Goal: Transaction & Acquisition: Purchase product/service

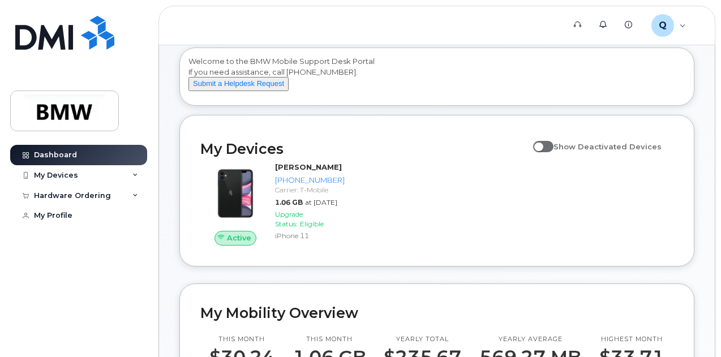
scroll to position [46, 0]
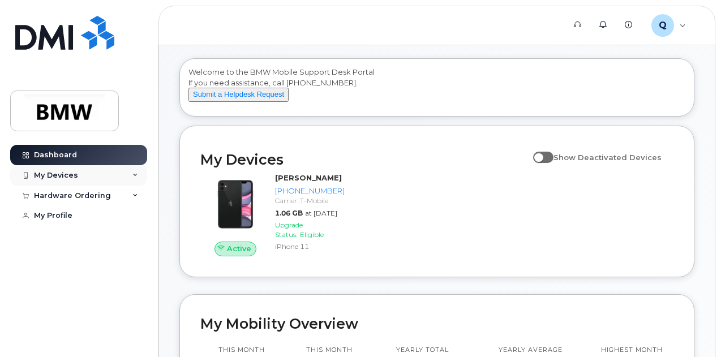
click at [129, 174] on div "My Devices" at bounding box center [78, 175] width 137 height 20
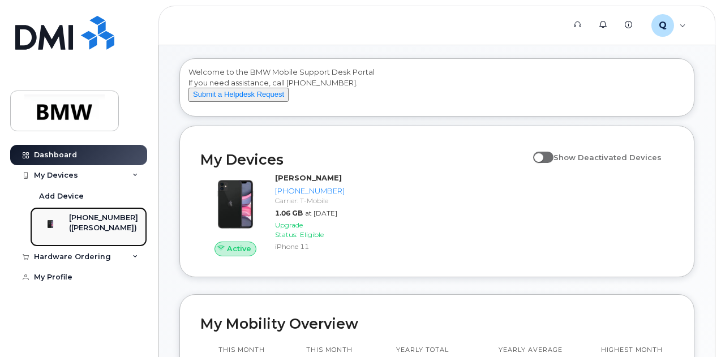
click at [106, 233] on div "([PERSON_NAME])" at bounding box center [103, 228] width 69 height 10
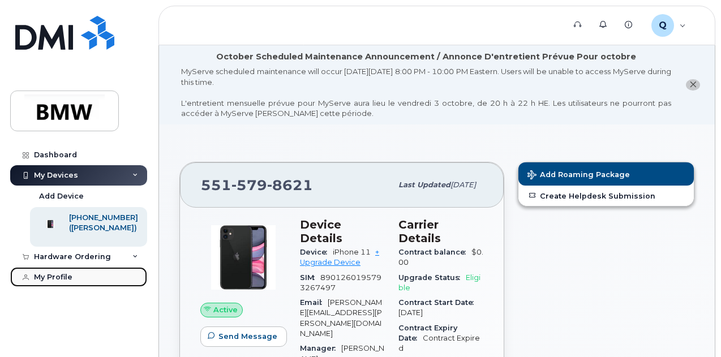
click at [46, 282] on div "My Profile" at bounding box center [53, 277] width 38 height 9
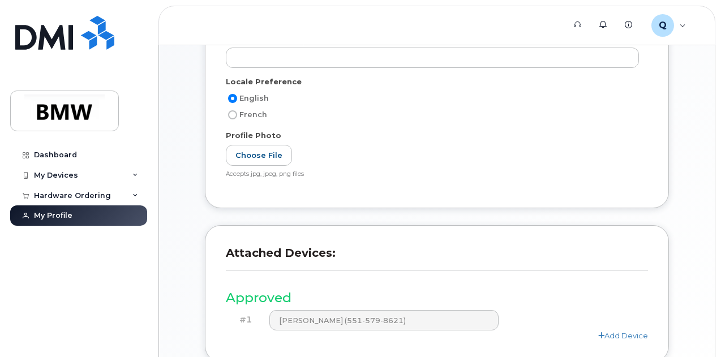
scroll to position [392, 0]
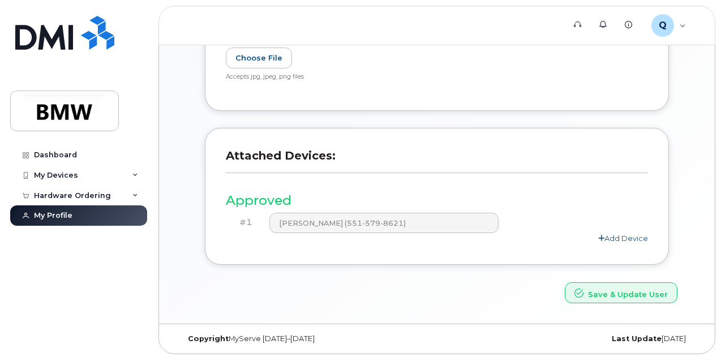
click at [633, 235] on link "Add Device" at bounding box center [623, 238] width 50 height 9
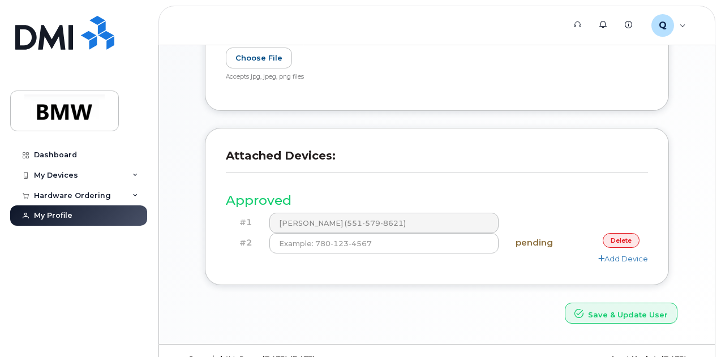
click at [630, 238] on link "delete" at bounding box center [621, 240] width 37 height 14
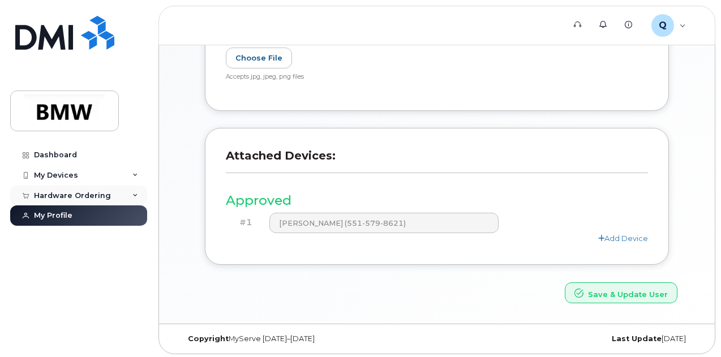
click at [131, 193] on div "Hardware Ordering" at bounding box center [78, 196] width 137 height 20
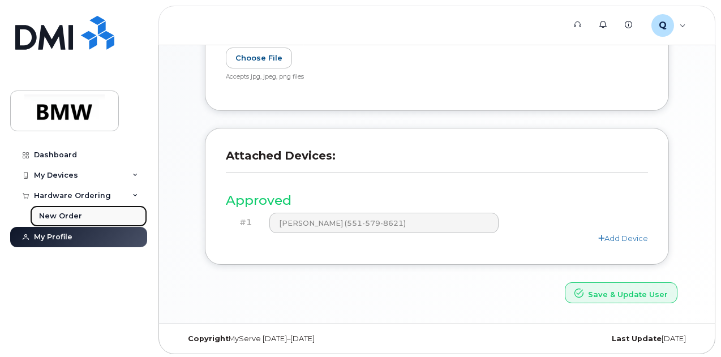
click at [58, 218] on div "New Order" at bounding box center [60, 216] width 43 height 10
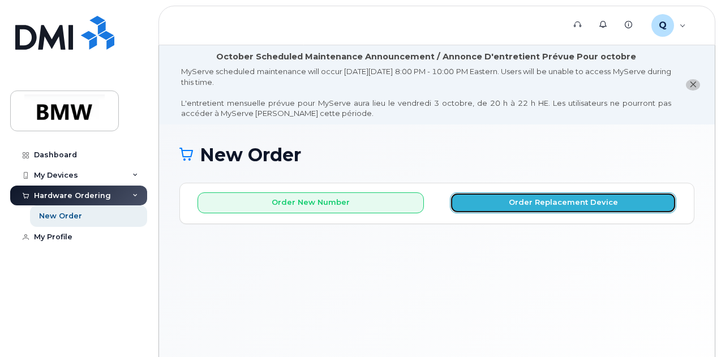
click at [495, 196] on button "Order Replacement Device" at bounding box center [563, 202] width 226 height 21
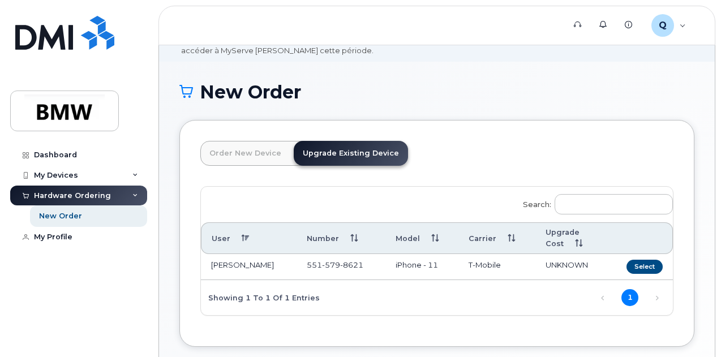
scroll to position [113, 0]
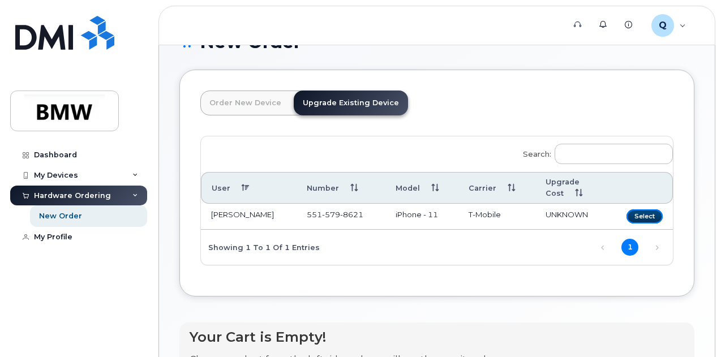
drag, startPoint x: 551, startPoint y: 213, endPoint x: 375, endPoint y: 107, distance: 206.2
click at [375, 107] on div "Order New Device Upgrade Existing Device Order new device and new line Order ne…" at bounding box center [436, 183] width 515 height 227
click at [367, 102] on link "Upgrade Existing Device" at bounding box center [351, 103] width 114 height 25
click at [627, 218] on button "Select" at bounding box center [645, 216] width 36 height 14
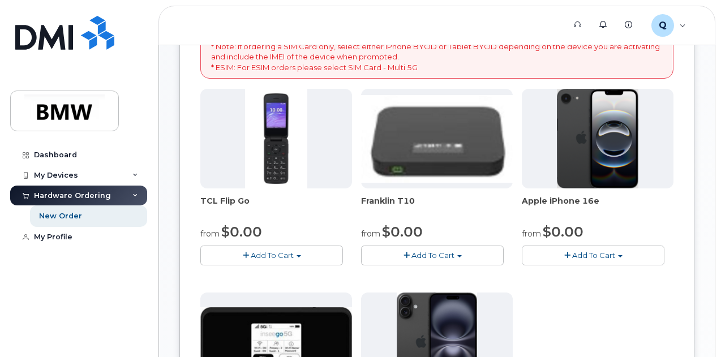
scroll to position [283, 0]
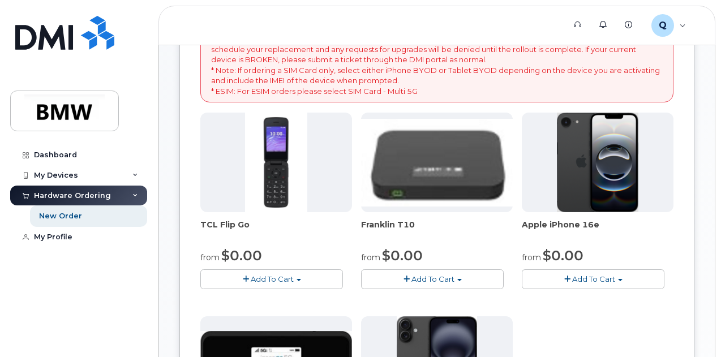
click at [572, 284] on span "Add To Cart" at bounding box center [593, 279] width 43 height 9
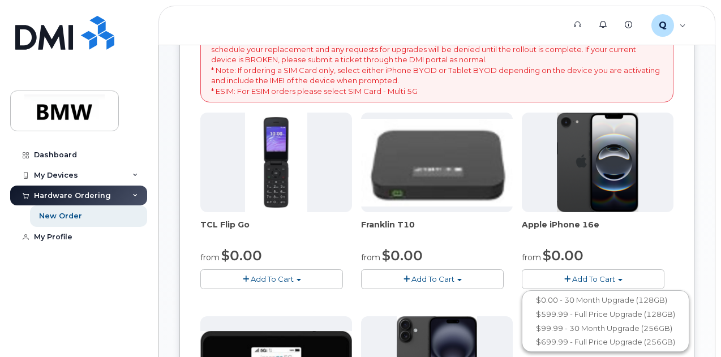
click at [572, 284] on span "Add To Cart" at bounding box center [593, 279] width 43 height 9
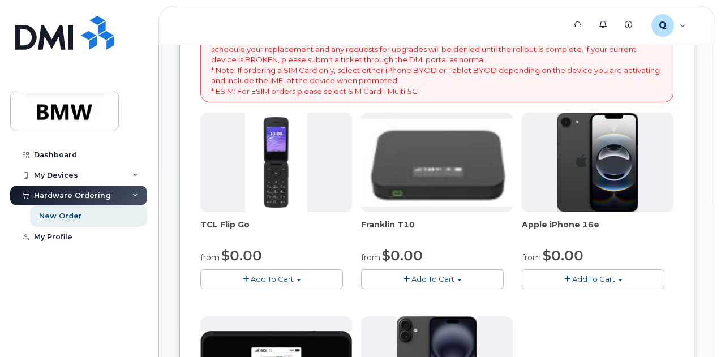
click at [618, 281] on span "button" at bounding box center [620, 280] width 5 height 2
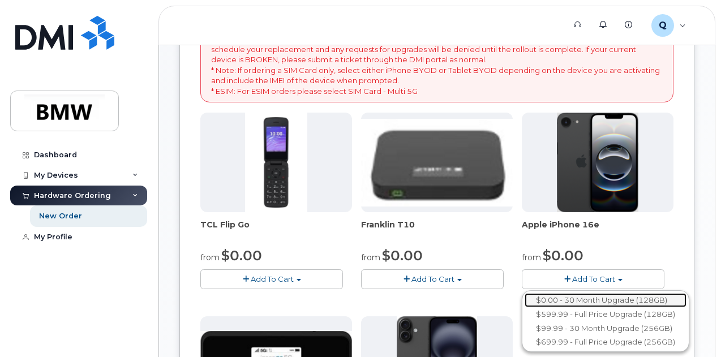
click at [525, 307] on link "$0.00 - 30 Month Upgrade (128GB)" at bounding box center [606, 300] width 162 height 14
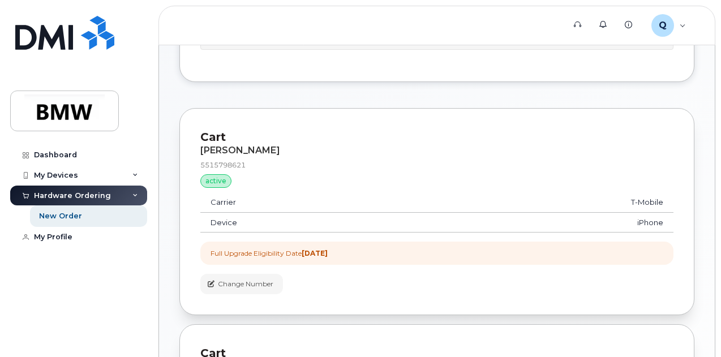
scroll to position [402, 0]
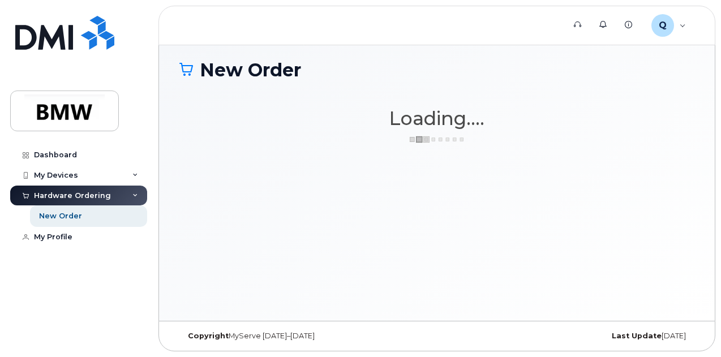
scroll to position [84, 0]
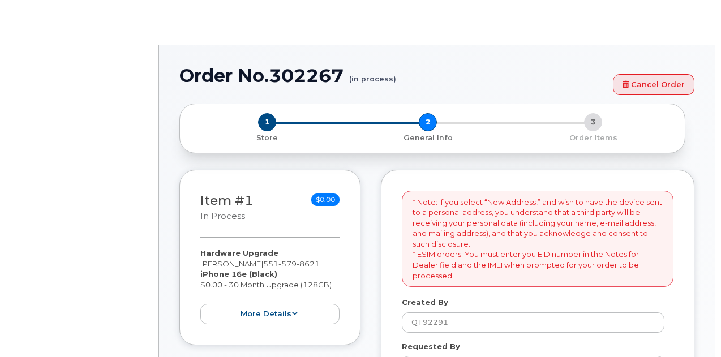
select select
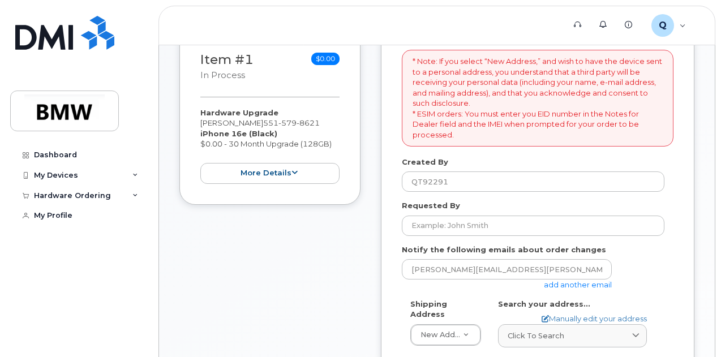
scroll to position [283, 0]
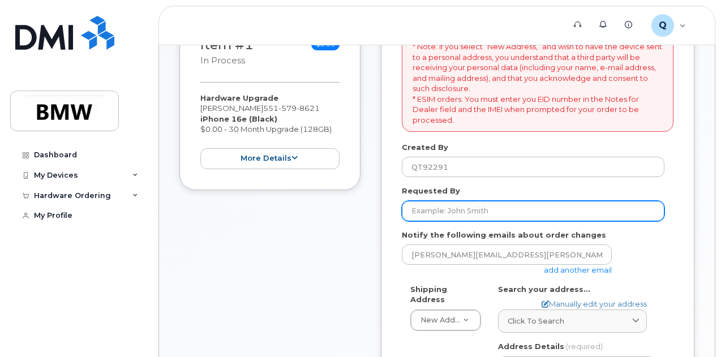
click at [512, 212] on input "Requested By" at bounding box center [533, 211] width 263 height 20
type input "[PERSON_NAME]"
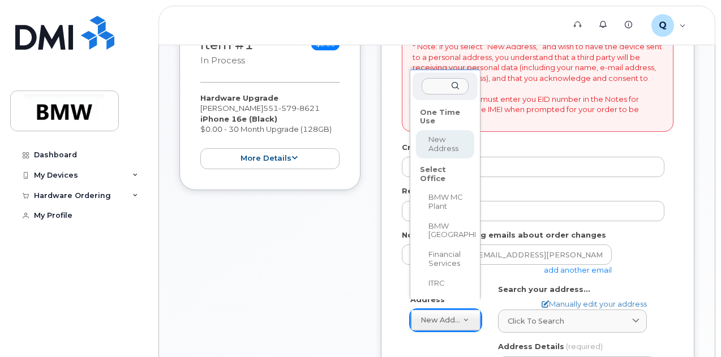
select select
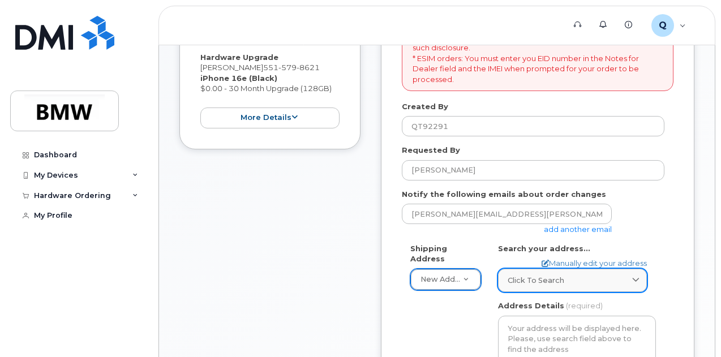
scroll to position [340, 0]
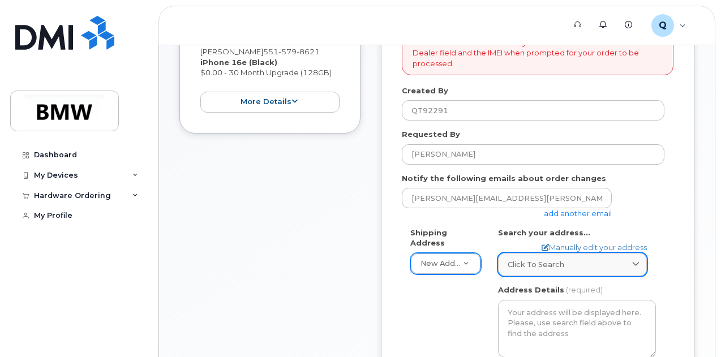
click at [527, 264] on span "Click to search" at bounding box center [536, 264] width 57 height 11
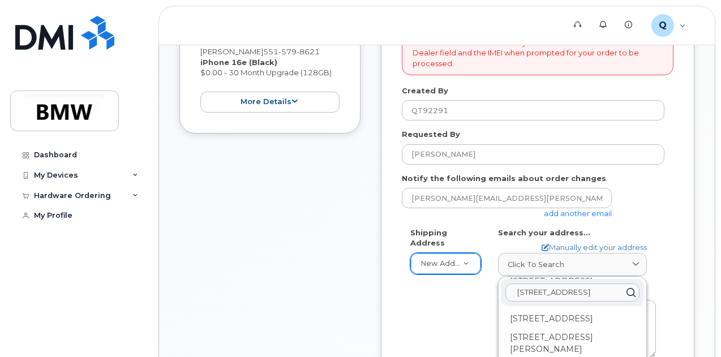
scroll to position [170, 0]
click at [665, 249] on div "AB Search your address... Manually edit your address Click to search 15 4th St,…" at bounding box center [577, 363] width 175 height 271
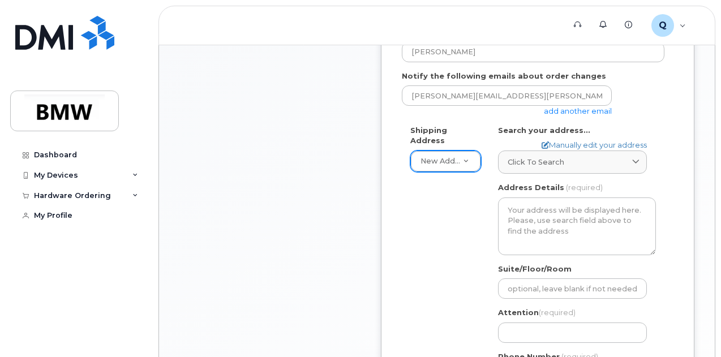
scroll to position [453, 0]
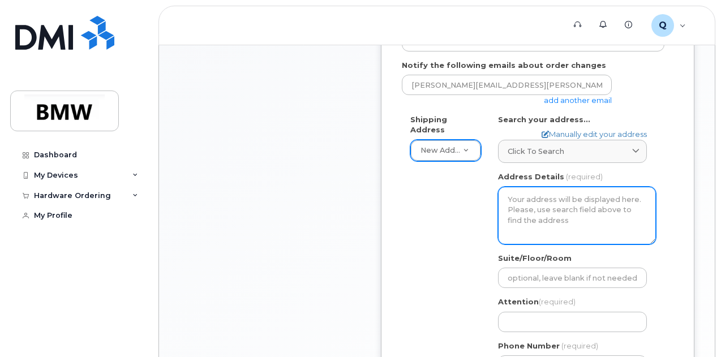
click at [586, 221] on textarea "Address Details" at bounding box center [577, 216] width 158 height 58
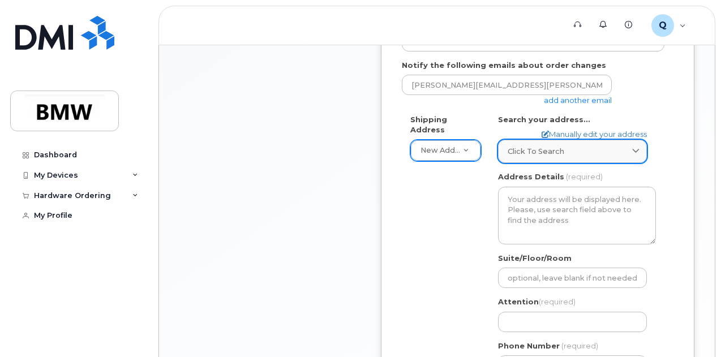
click at [641, 148] on span at bounding box center [636, 151] width 11 height 11
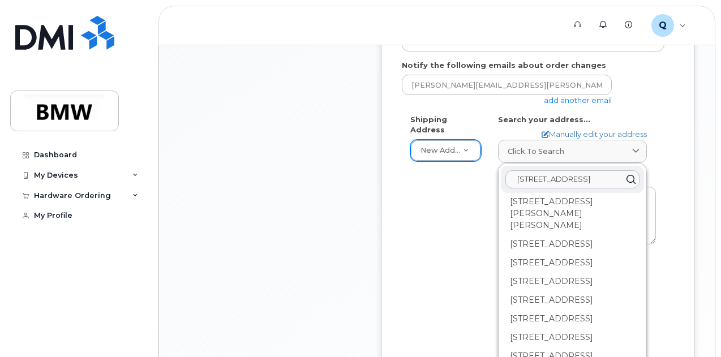
scroll to position [340, 0]
click at [549, 175] on input "15 4th St, park ridge, nj" at bounding box center [572, 179] width 134 height 18
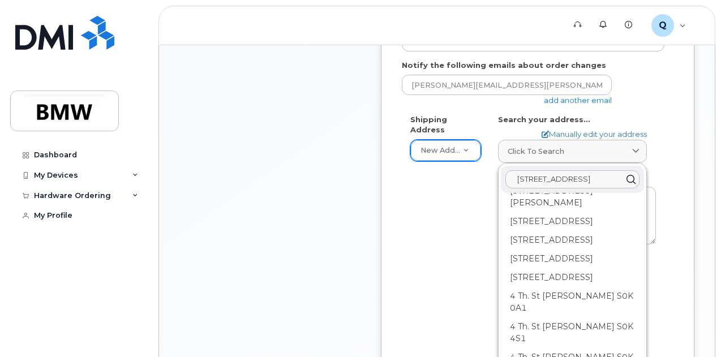
scroll to position [2472, 0]
type input "15 4th street, park ridge, nj"
click at [672, 104] on div "Notify the following emails about order changes jeff.stracco@miniusa.com add an…" at bounding box center [538, 83] width 272 height 46
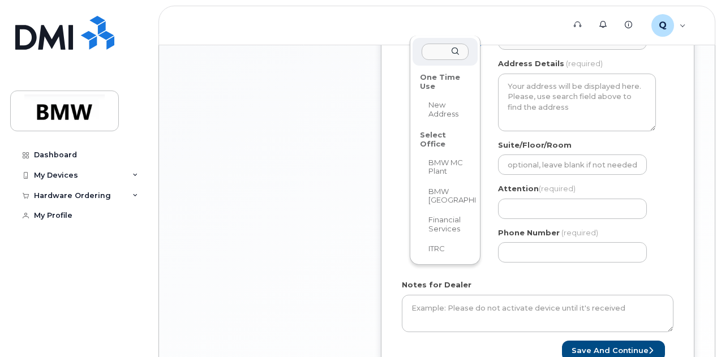
scroll to position [509, 0]
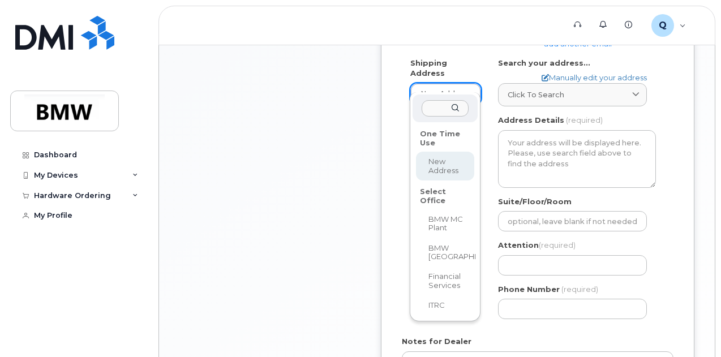
select select
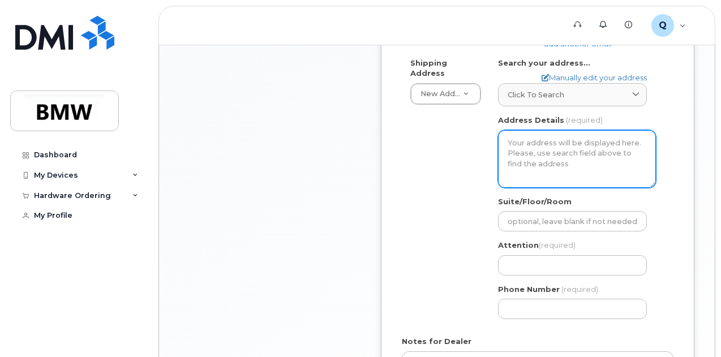
click at [601, 145] on textarea "Address Details" at bounding box center [577, 159] width 158 height 58
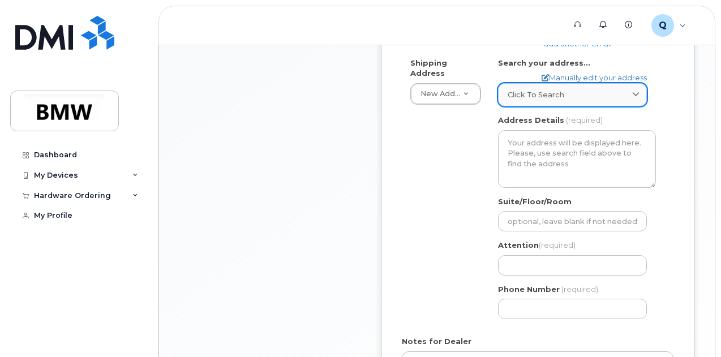
click at [633, 97] on icon at bounding box center [635, 94] width 7 height 7
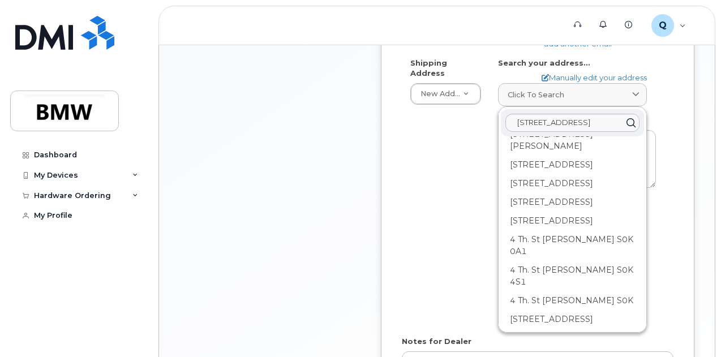
click at [632, 61] on div "Search your address... Manually edit your address Click to search 15 4th street…" at bounding box center [577, 82] width 158 height 49
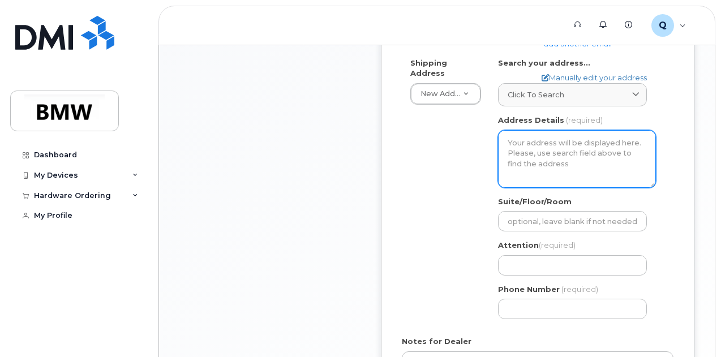
click at [559, 154] on textarea "Address Details" at bounding box center [577, 159] width 158 height 58
click at [557, 144] on textarea "Address Details" at bounding box center [577, 159] width 158 height 58
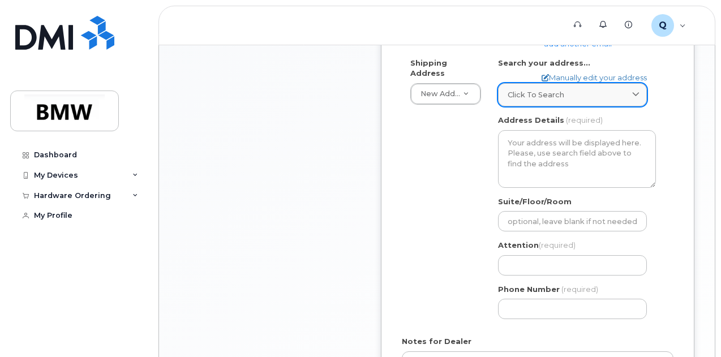
click at [640, 91] on icon at bounding box center [635, 94] width 7 height 7
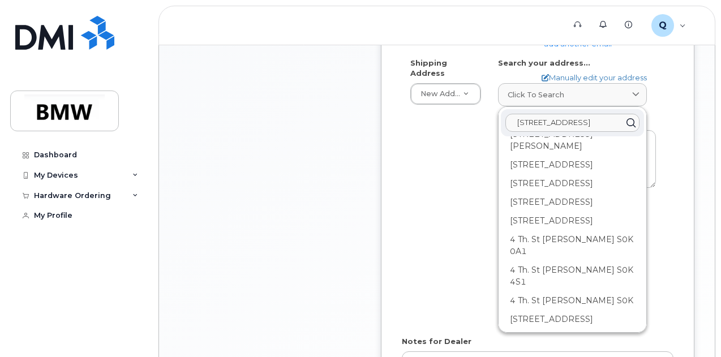
click at [619, 121] on input "15 4th street, park ridge, nj" at bounding box center [572, 123] width 134 height 18
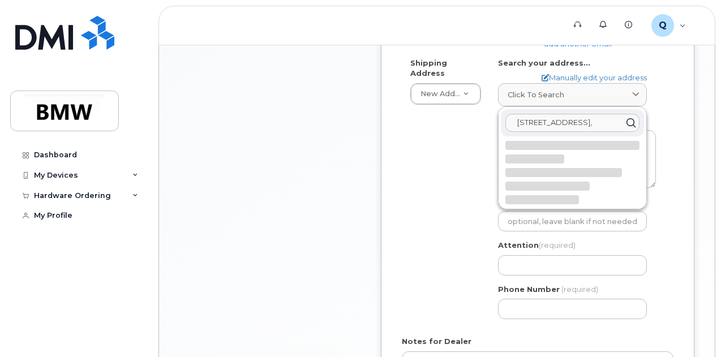
scroll to position [0, 0]
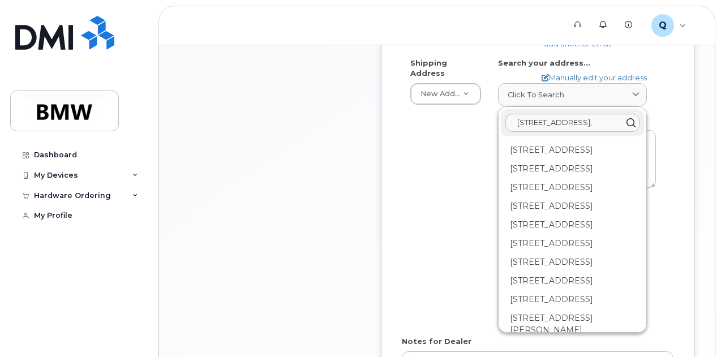
drag, startPoint x: 614, startPoint y: 127, endPoint x: 444, endPoint y: 194, distance: 182.5
click at [444, 194] on div "Shipping Address New Address New Address BMW MC Plant BMW North America Financi…" at bounding box center [533, 193] width 263 height 271
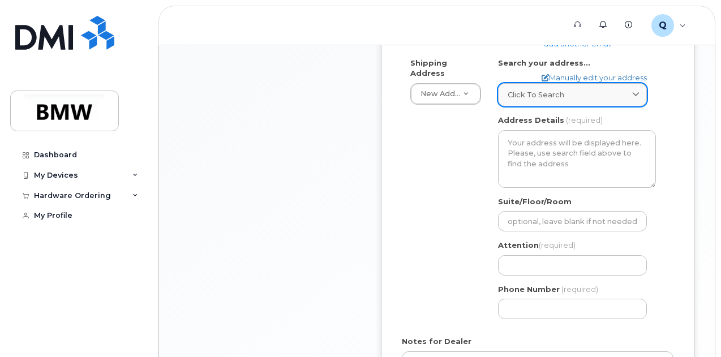
click at [608, 91] on div "Click to search" at bounding box center [573, 94] width 130 height 11
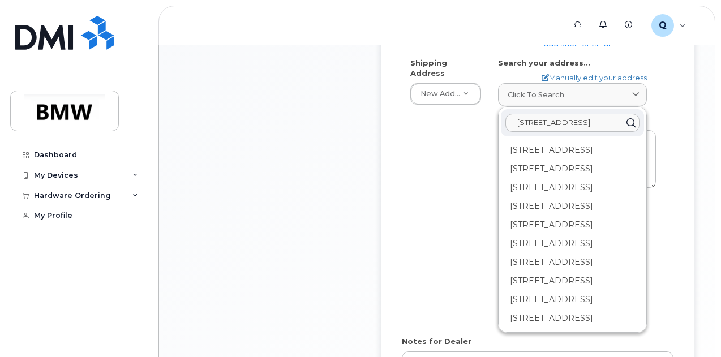
type input "15 4th street, park ridge, nj,b07656 USA"
click at [415, 183] on div "Shipping Address New Address New Address BMW MC Plant BMW North America Financi…" at bounding box center [533, 193] width 263 height 271
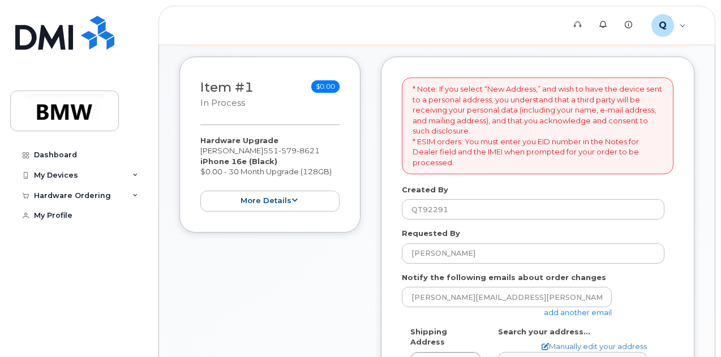
scroll to position [226, 0]
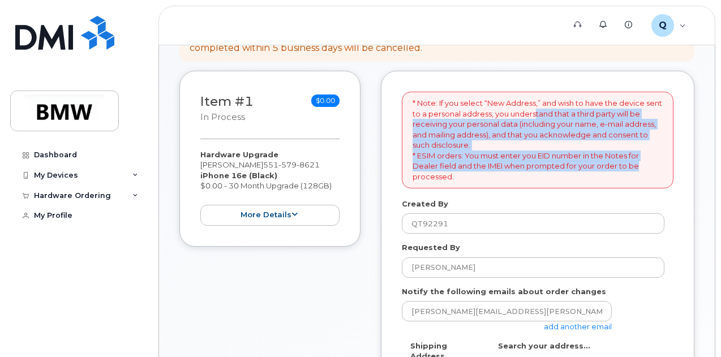
drag, startPoint x: 534, startPoint y: 109, endPoint x: 657, endPoint y: 167, distance: 135.2
click at [657, 167] on p "* Note: If you select “New Address,” and wish to have the device sent to a pers…" at bounding box center [538, 140] width 250 height 84
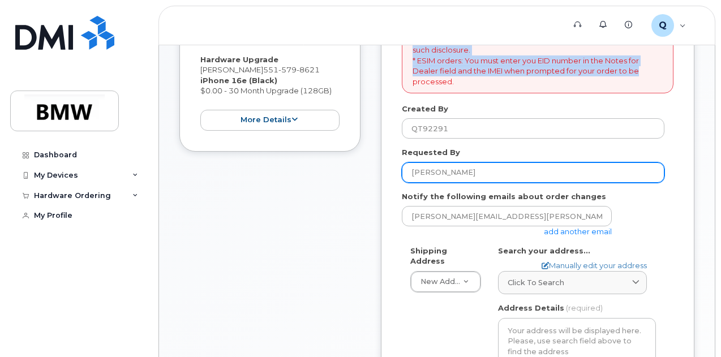
scroll to position [340, 0]
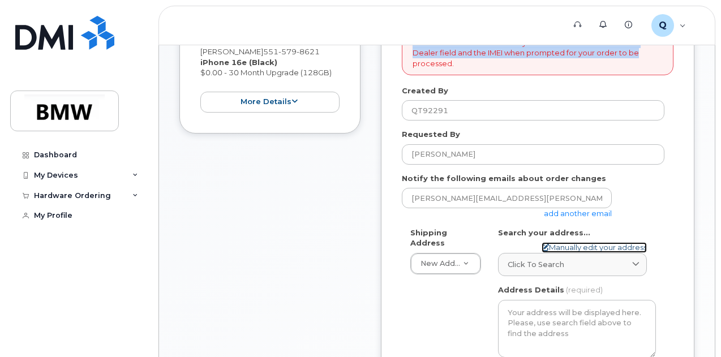
click at [545, 245] on icon at bounding box center [545, 247] width 7 height 7
select select
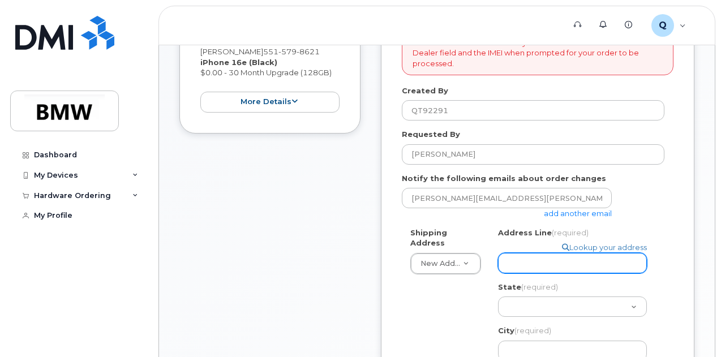
click at [543, 259] on input "Address Line (required)" at bounding box center [572, 263] width 149 height 20
type input "15 4th Street"
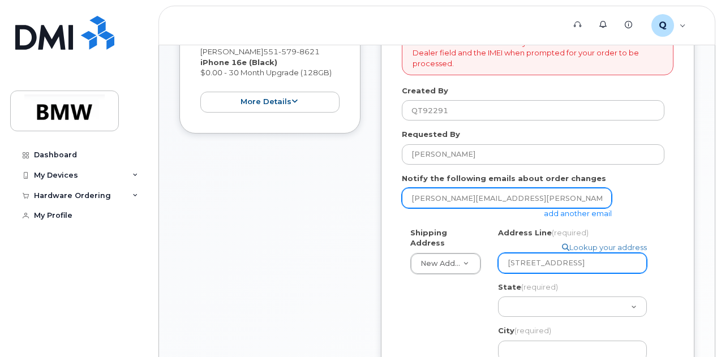
type input "JEFF.STRACCO@MINIUSA.COM"
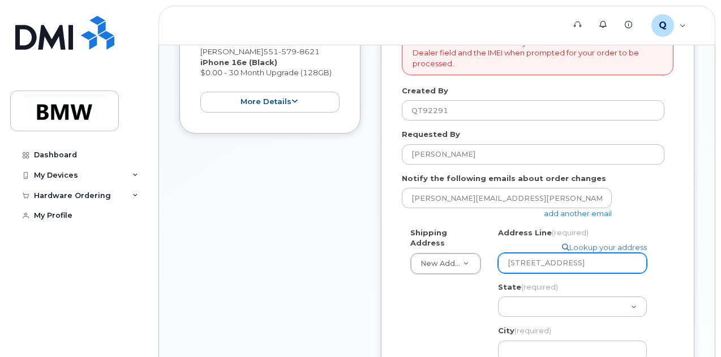
type input "15 4th Street"
select select "NJ"
type input "Park Ridge"
type input "07656"
select select
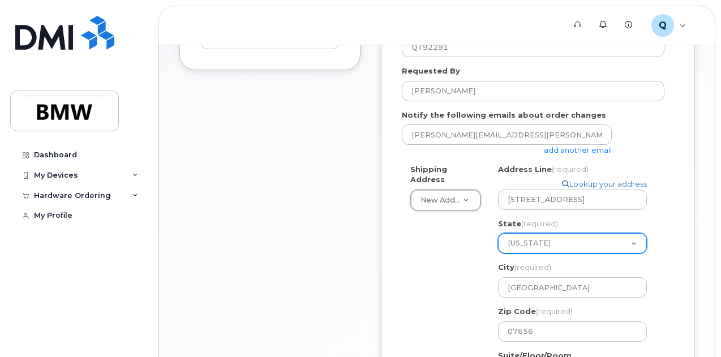
scroll to position [516, 0]
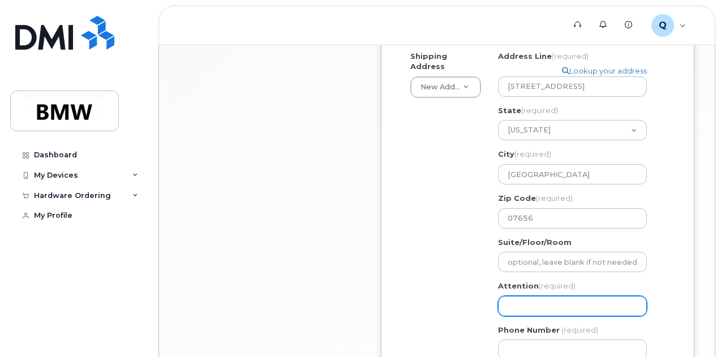
click at [559, 303] on input "Attention (required)" at bounding box center [572, 306] width 149 height 20
type input "[PERSON_NAME]"
type input "5518046803"
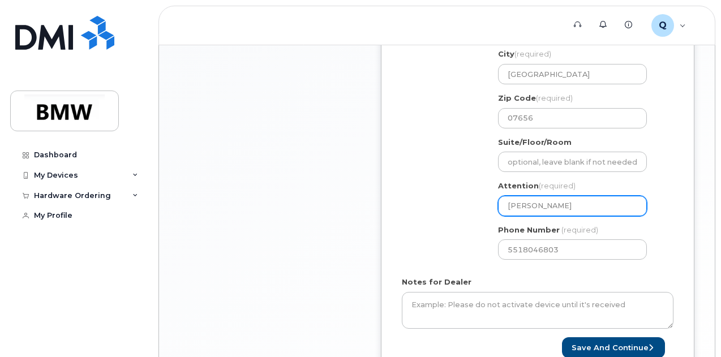
scroll to position [629, 0]
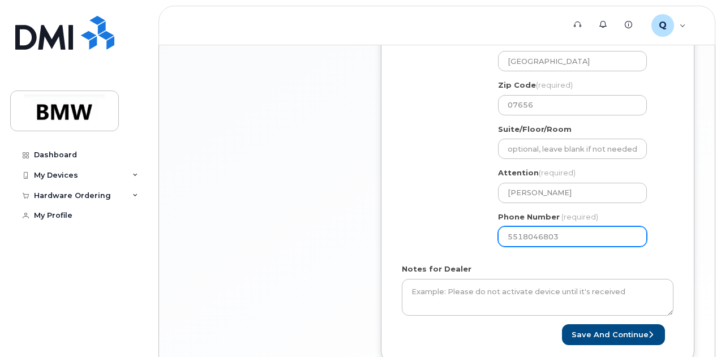
drag, startPoint x: 563, startPoint y: 240, endPoint x: 521, endPoint y: 236, distance: 42.1
click at [521, 236] on input "5518046803" at bounding box center [572, 236] width 149 height 20
select select
type input "551579862"
select select
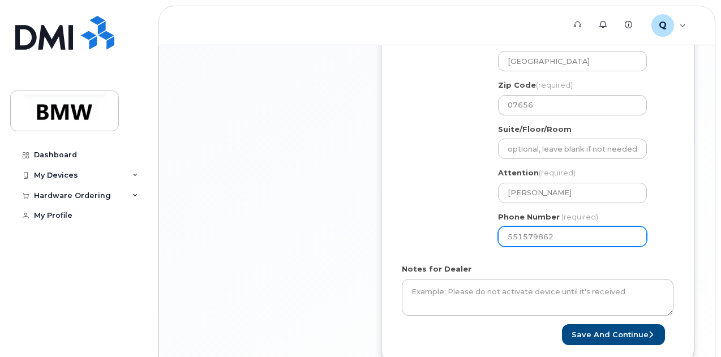
type input "5515798621"
select select
type input "5515798622"
select select
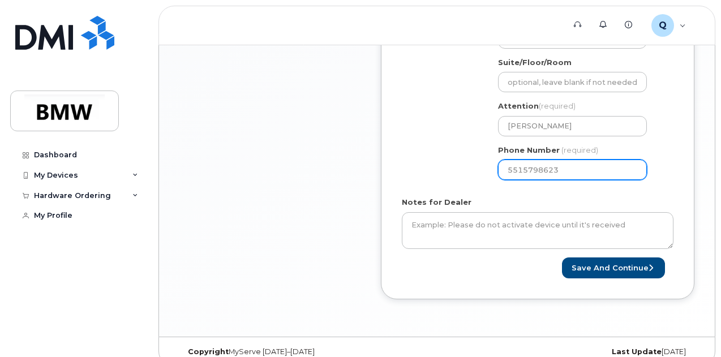
scroll to position [710, 0]
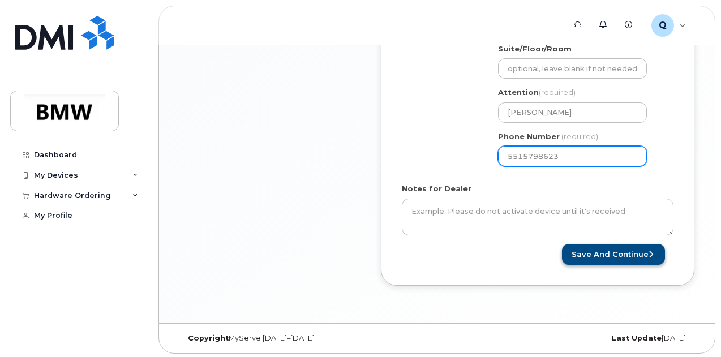
type input "5515798623"
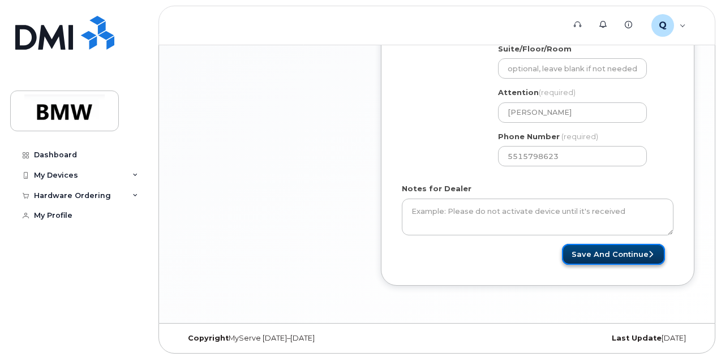
click at [623, 250] on button "Save and Continue" at bounding box center [613, 254] width 103 height 21
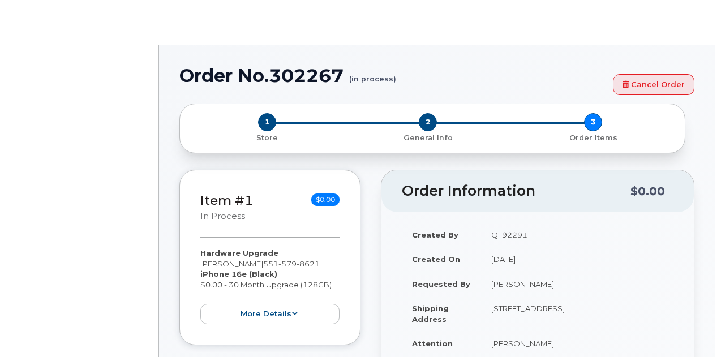
select select "1895311"
type input "1897516"
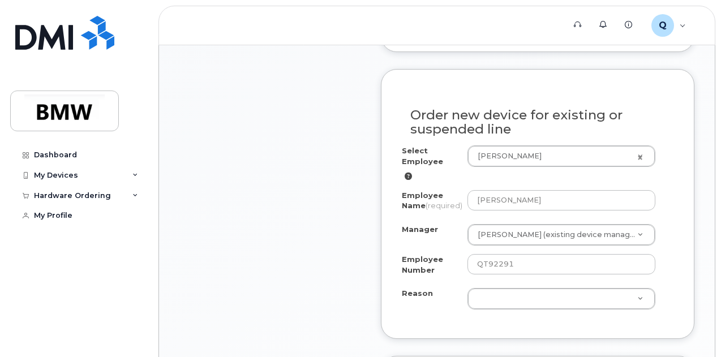
scroll to position [623, 0]
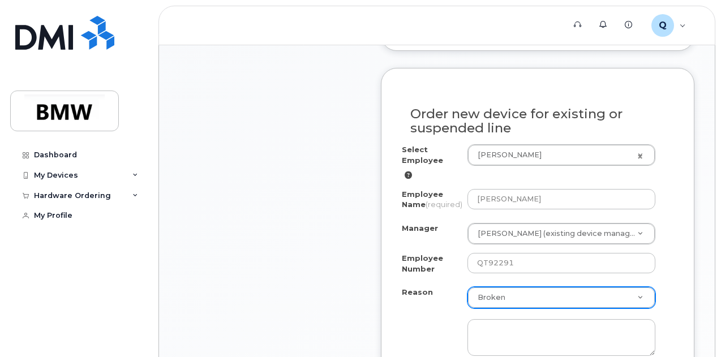
click at [529, 318] on div at bounding box center [562, 332] width 188 height 48
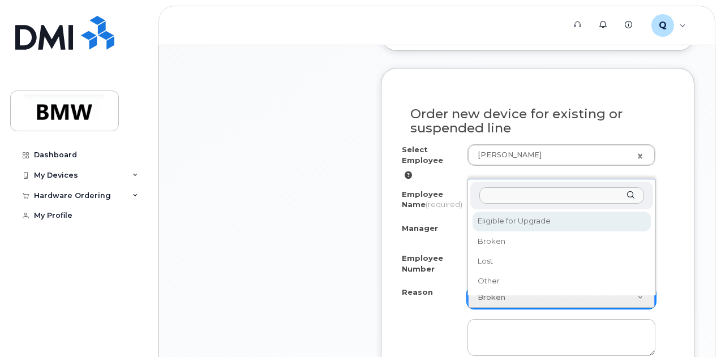
select select "eligible_for_upgrade"
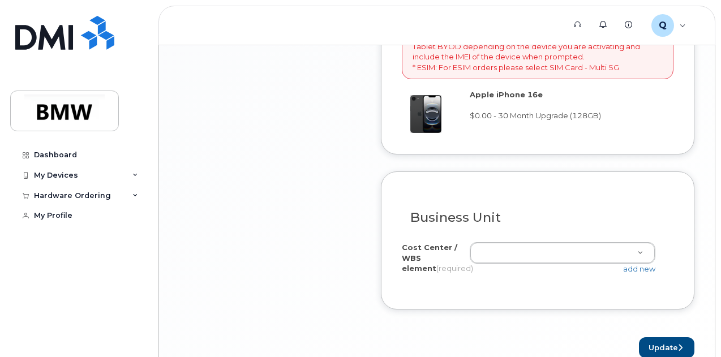
scroll to position [1132, 0]
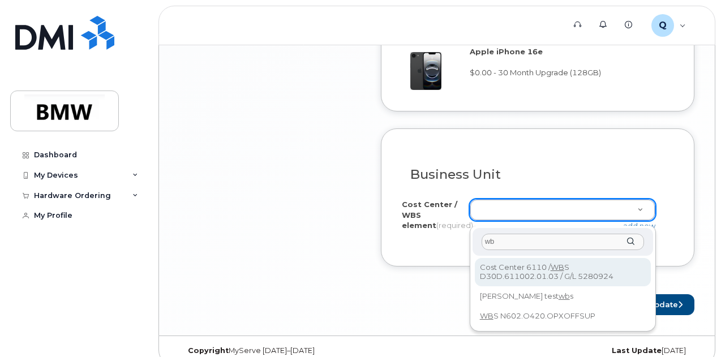
type input "w"
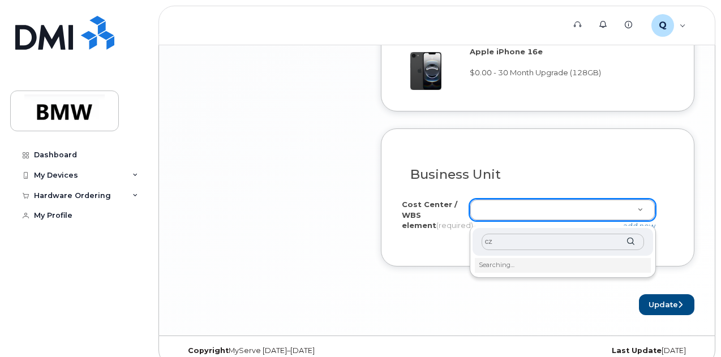
type input "c"
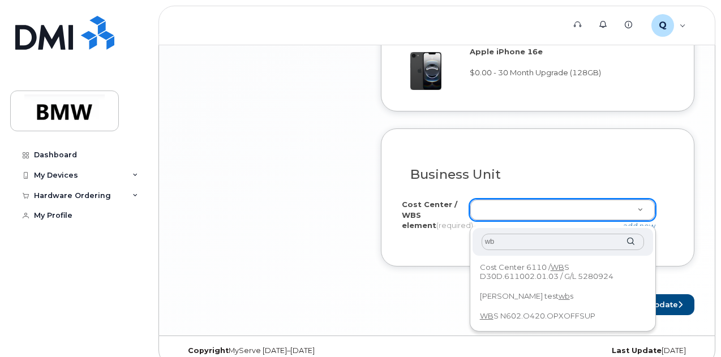
type input "w"
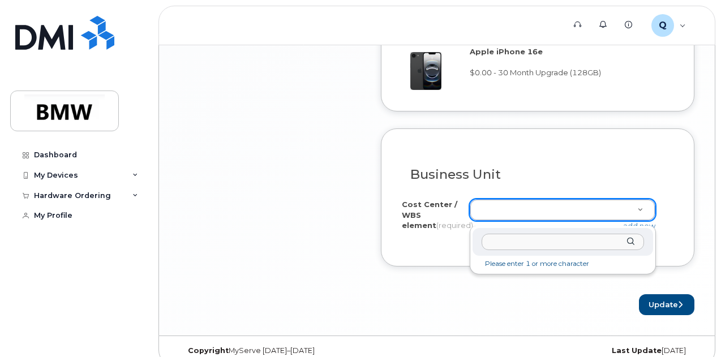
paste input "D302.804300.02.01"
click at [562, 245] on input "D302.804300.02.01" at bounding box center [563, 242] width 162 height 16
type input "D302.804300.02.01"
click at [629, 242] on div "D302.804300.02.01" at bounding box center [563, 242] width 181 height 28
paste input "D302.804300.02.01"
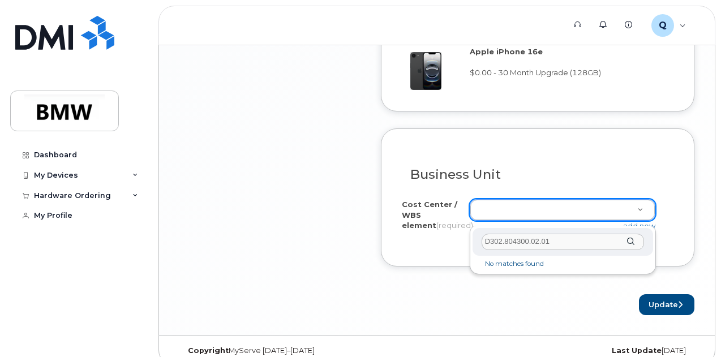
drag, startPoint x: 550, startPoint y: 244, endPoint x: 392, endPoint y: 245, distance: 157.9
click at [629, 239] on div "D302.804300.02.01" at bounding box center [563, 242] width 181 height 28
click at [536, 265] on li "No matches found" at bounding box center [563, 264] width 176 height 12
click at [577, 242] on input "D302.804300.02.01" at bounding box center [563, 242] width 162 height 16
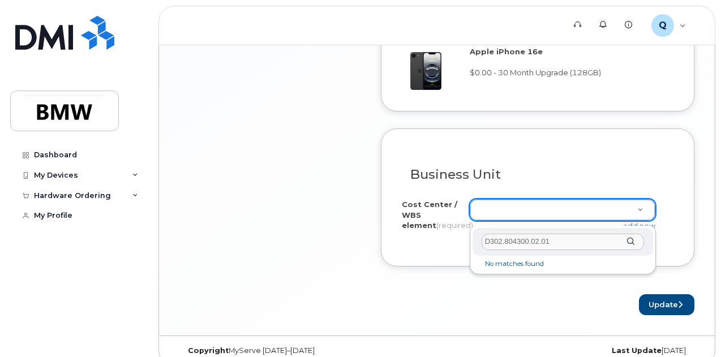
drag, startPoint x: 559, startPoint y: 243, endPoint x: 423, endPoint y: 244, distance: 135.8
paste input "9745000"
click at [632, 241] on div "9745000" at bounding box center [563, 242] width 181 height 28
drag, startPoint x: 574, startPoint y: 246, endPoint x: 432, endPoint y: 245, distance: 141.5
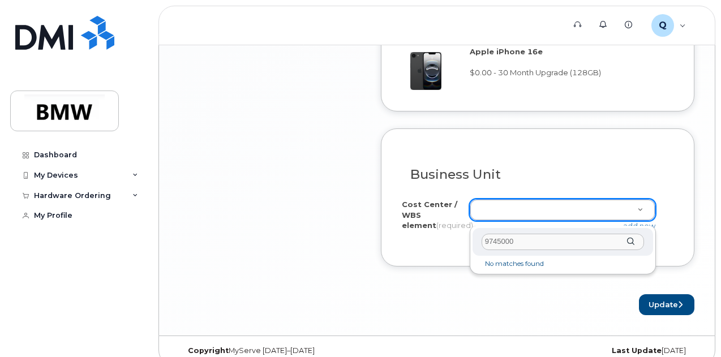
type input "MINI"
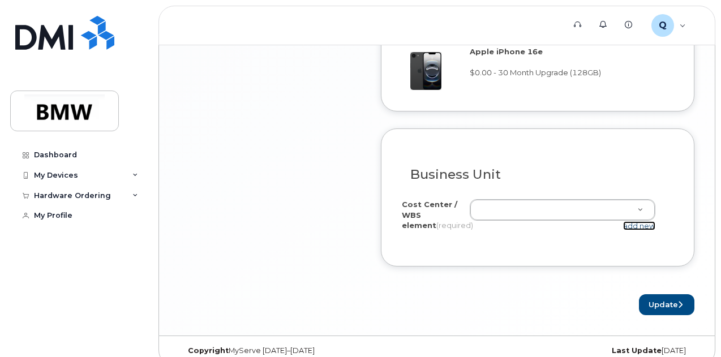
click at [644, 230] on link "add new" at bounding box center [639, 225] width 32 height 9
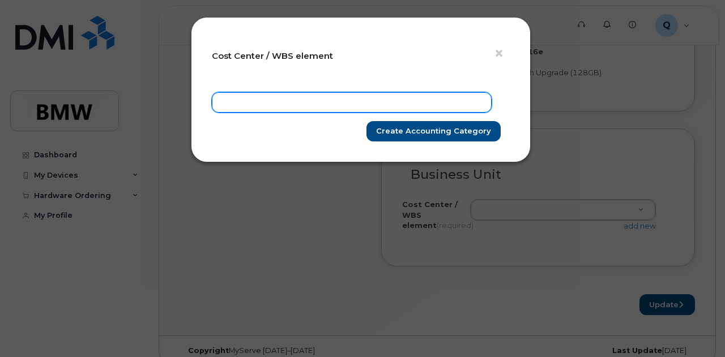
click at [320, 105] on input "text" at bounding box center [352, 102] width 280 height 20
paste input "9745000"
type input "9745000"
drag, startPoint x: 302, startPoint y: 108, endPoint x: 129, endPoint y: 100, distance: 172.8
click at [129, 100] on div "× Cost Center / WBS element 9745000 Create Accounting category" at bounding box center [362, 178] width 725 height 357
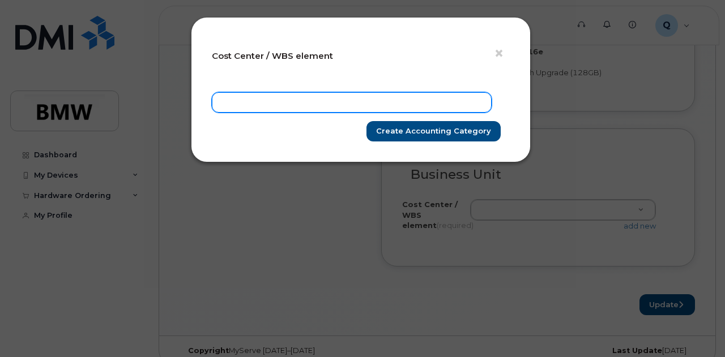
paste input "D302.804300.02.01"
type input "D302.804300.02.01"
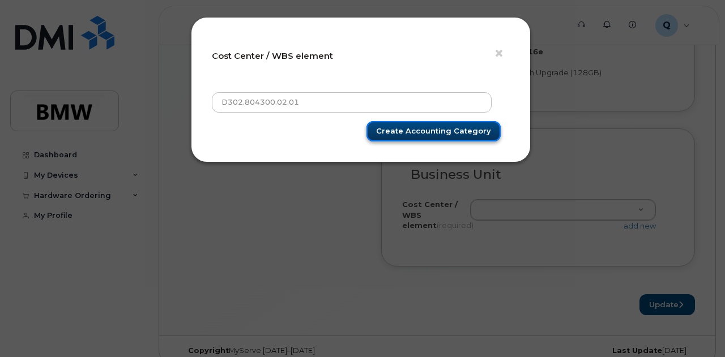
click at [421, 133] on input "Create Accounting category" at bounding box center [433, 131] width 134 height 21
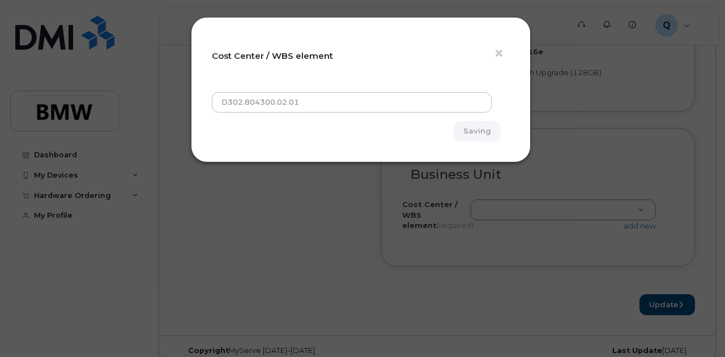
type input "Saving"
type input "D302.804300.02.01"
type input "Create Accounting category"
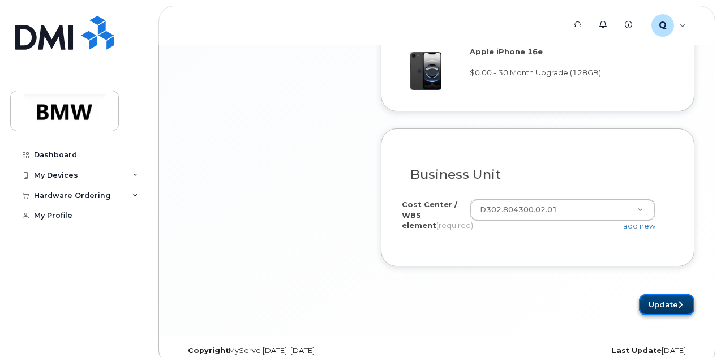
click at [654, 315] on button "Update" at bounding box center [666, 304] width 55 height 21
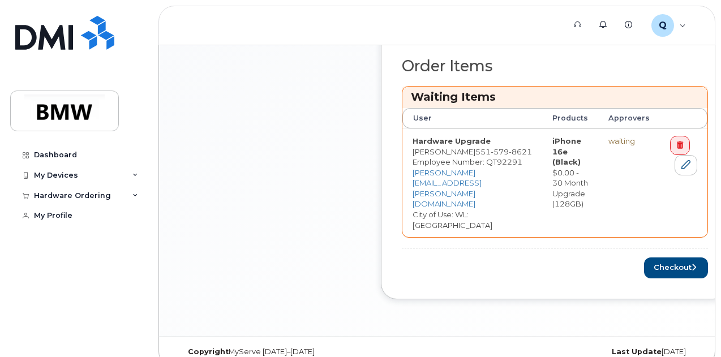
scroll to position [543, 0]
click at [644, 258] on button "Checkout" at bounding box center [676, 268] width 64 height 21
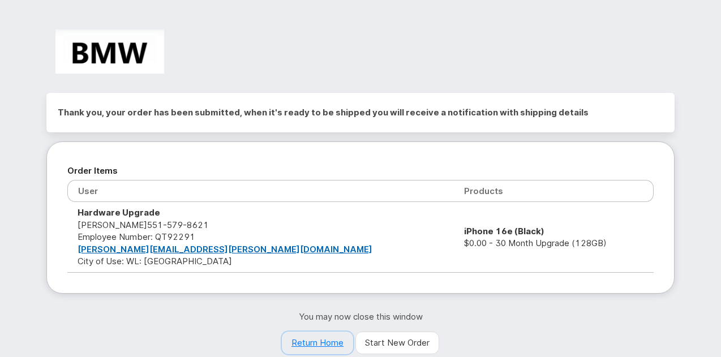
click at [307, 340] on link "Return Home" at bounding box center [317, 343] width 71 height 23
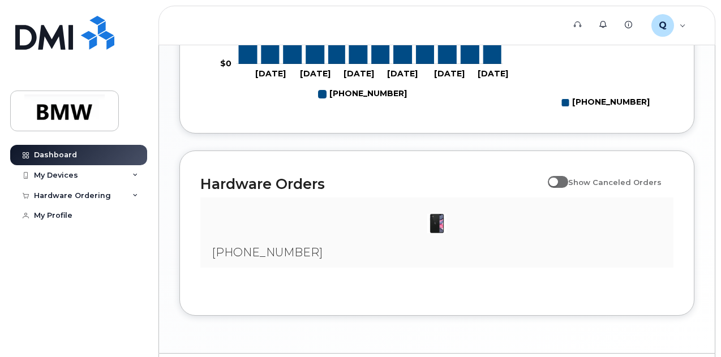
scroll to position [676, 0]
